Goal: Book appointment/travel/reservation

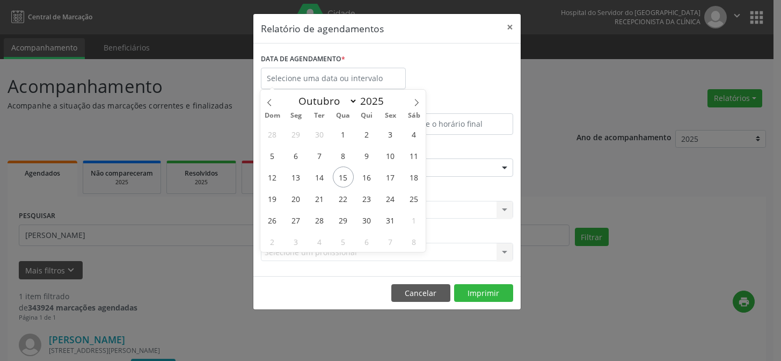
select select "9"
click at [364, 178] on span "16" at bounding box center [366, 176] width 21 height 21
type input "[DATE]"
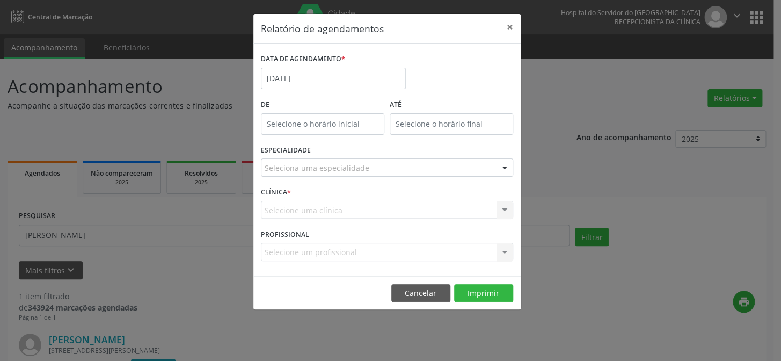
click at [364, 178] on div "ESPECIALIDADE Seleciona uma especialidade Todas as especialidades Alergologia A…" at bounding box center [387, 163] width 258 height 42
click at [325, 113] on input "12:00" at bounding box center [322, 123] width 123 height 21
click at [340, 155] on span at bounding box center [338, 152] width 8 height 11
type input "11:00"
type input "11"
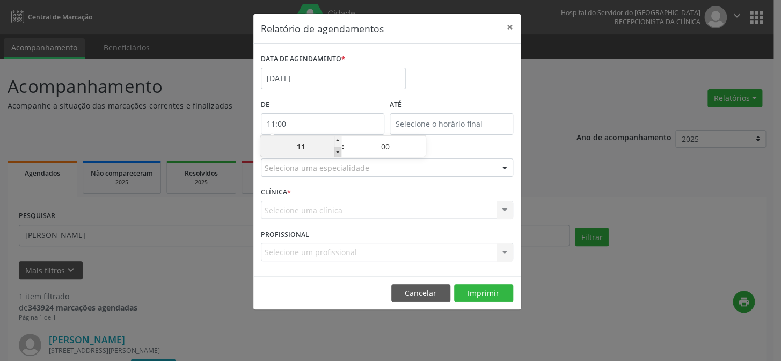
click at [340, 155] on span at bounding box center [338, 152] width 8 height 11
type input "10:00"
type input "10"
click at [340, 155] on span at bounding box center [338, 152] width 8 height 11
type input "09:00"
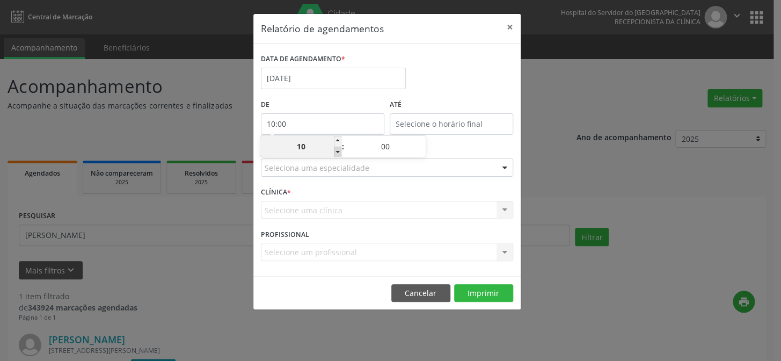
type input "09"
click at [340, 155] on span at bounding box center [338, 152] width 8 height 11
type input "08:00"
type input "08"
click at [340, 155] on span at bounding box center [338, 152] width 8 height 11
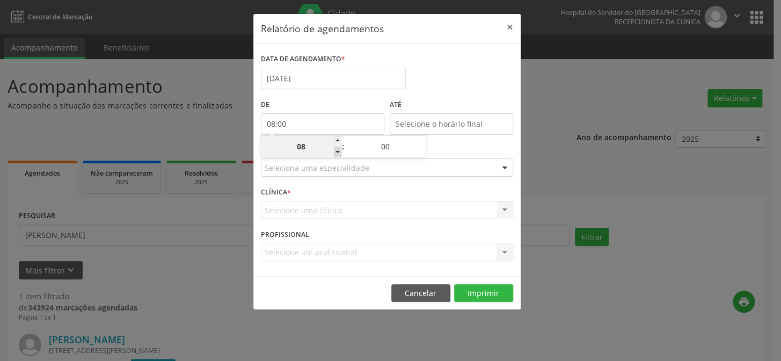
type input "07:00"
type input "07"
click at [340, 155] on span at bounding box center [338, 152] width 8 height 11
type input "06:00"
type input "06"
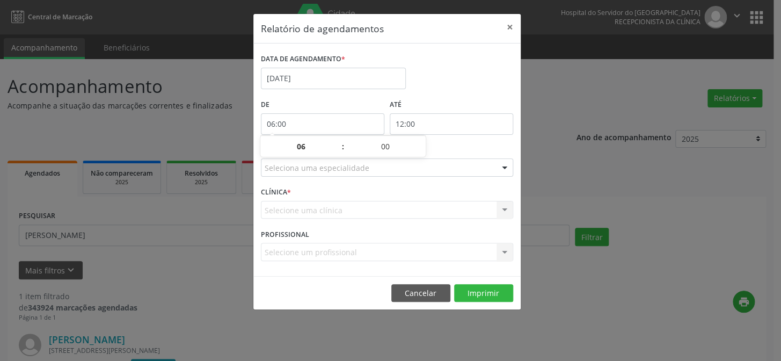
drag, startPoint x: 413, startPoint y: 120, endPoint x: 435, endPoint y: 126, distance: 22.8
click at [413, 120] on input "12:00" at bounding box center [451, 123] width 123 height 21
click at [466, 153] on span at bounding box center [467, 152] width 8 height 11
type input "11:00"
type input "11"
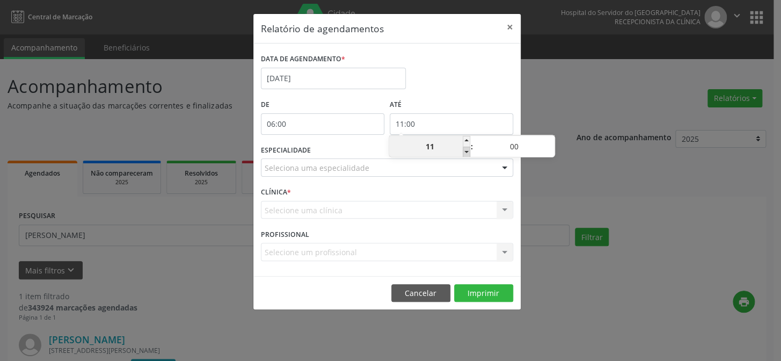
click at [466, 153] on span at bounding box center [467, 152] width 8 height 11
type input "10:00"
type input "10"
click at [552, 139] on span at bounding box center [551, 141] width 8 height 11
type input "10:05"
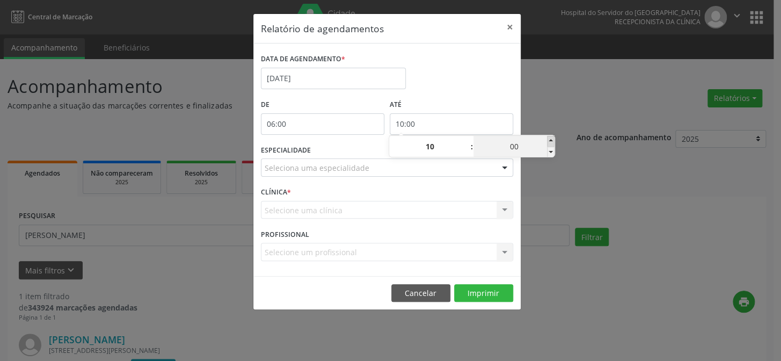
type input "05"
click at [552, 139] on span at bounding box center [551, 141] width 8 height 11
type input "10:10"
type input "10"
click at [552, 139] on span at bounding box center [551, 141] width 8 height 11
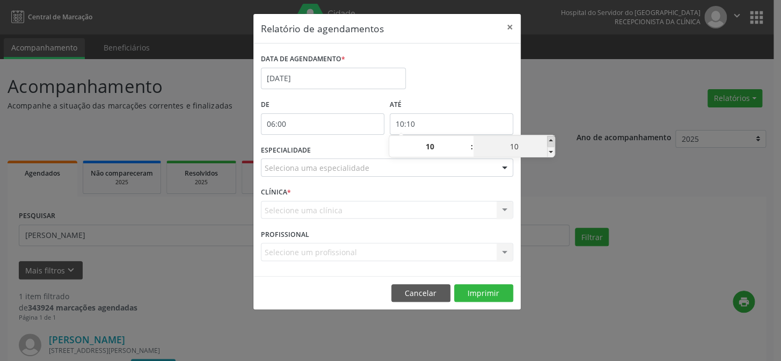
type input "10:15"
type input "15"
click at [552, 139] on span at bounding box center [551, 141] width 8 height 11
type input "10:20"
type input "20"
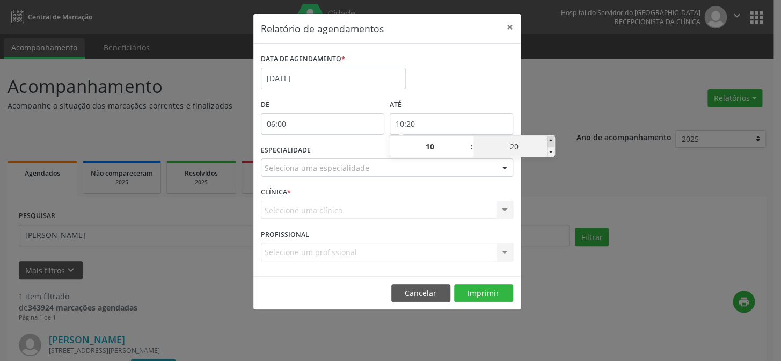
click at [552, 139] on span at bounding box center [551, 141] width 8 height 11
type input "10:25"
type input "25"
click at [552, 139] on span at bounding box center [551, 141] width 8 height 11
type input "10:30"
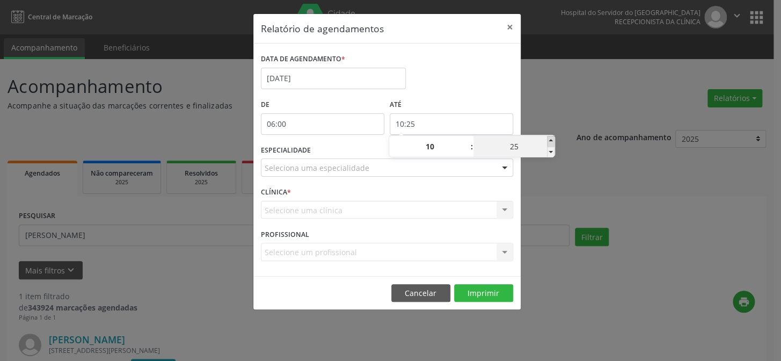
type input "30"
click at [552, 139] on span at bounding box center [551, 141] width 8 height 11
type input "10:35"
type input "35"
click at [552, 139] on span at bounding box center [551, 141] width 8 height 11
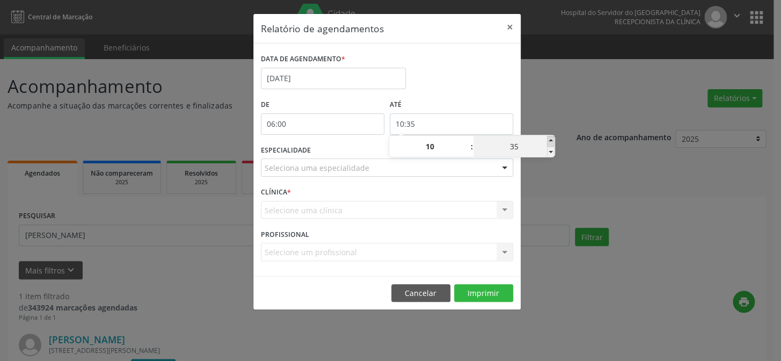
type input "10:40"
type input "40"
click at [552, 139] on span at bounding box center [551, 141] width 8 height 11
type input "10:45"
type input "45"
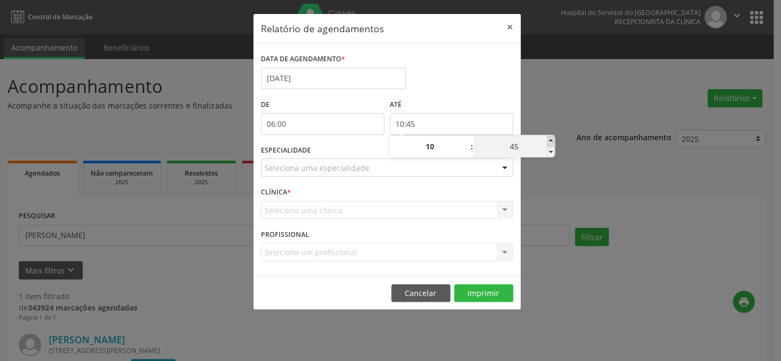
click at [552, 139] on span at bounding box center [551, 141] width 8 height 11
type input "10:50"
type input "50"
click at [552, 139] on span at bounding box center [551, 141] width 8 height 11
type input "10:55"
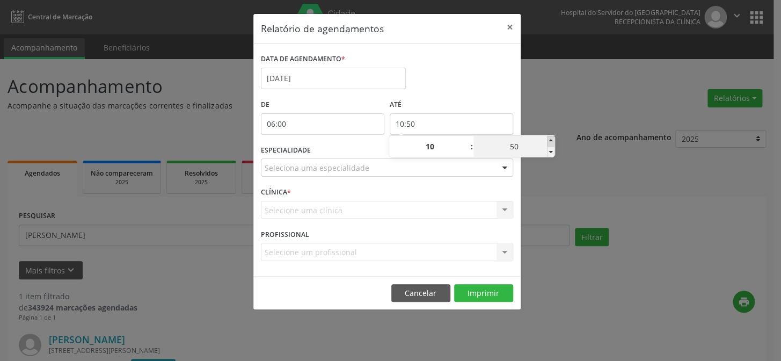
type input "55"
click at [563, 114] on div "Relatório de agendamentos × DATA DE AGENDAMENTO * [DATE] De 06:00 ATÉ 10:55 ESP…" at bounding box center [390, 180] width 781 height 361
click at [501, 166] on div at bounding box center [504, 168] width 16 height 18
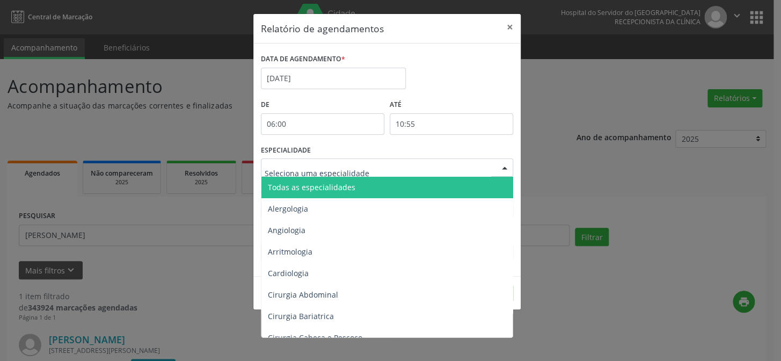
click at [488, 183] on span "Todas as especialidades" at bounding box center [387, 187] width 253 height 21
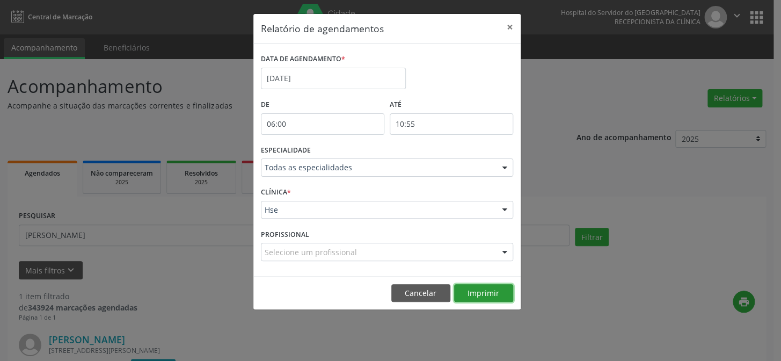
click at [482, 290] on button "Imprimir" at bounding box center [483, 293] width 59 height 18
